Goal: Information Seeking & Learning: Learn about a topic

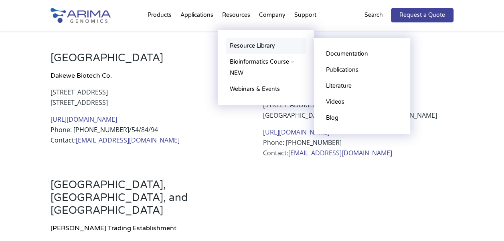
click at [238, 47] on link "Resource Library" at bounding box center [266, 46] width 80 height 16
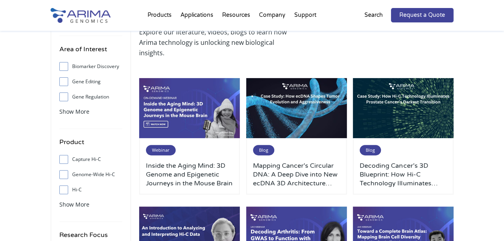
scroll to position [59, 0]
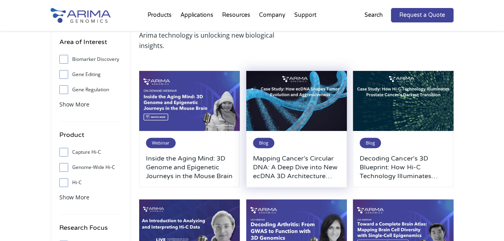
click at [306, 100] on img at bounding box center [296, 101] width 101 height 61
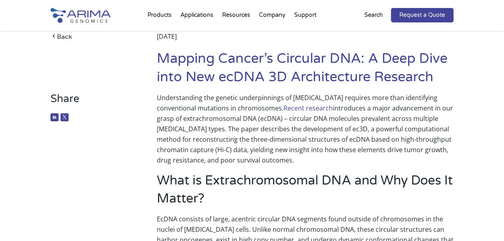
scroll to position [32, 0]
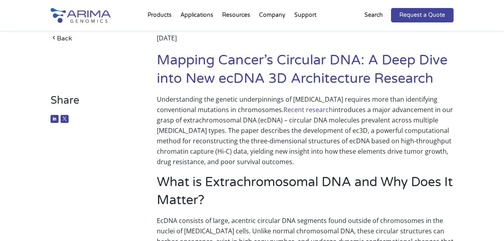
click at [284, 107] on link "Recent research" at bounding box center [308, 109] width 49 height 9
